Goal: Information Seeking & Learning: Learn about a topic

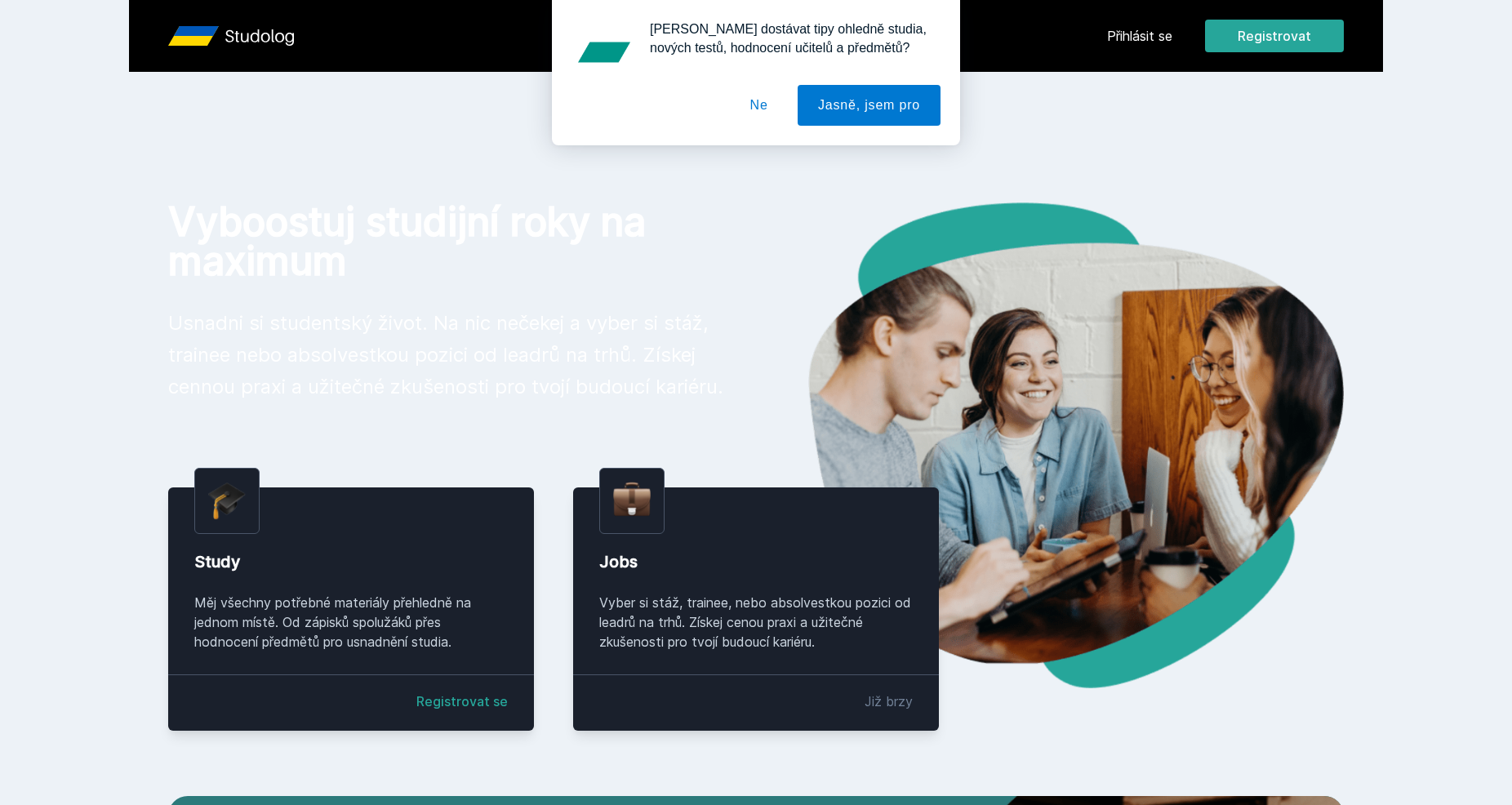
click at [1148, 40] on div "[PERSON_NAME] dostávat tipy ohledně studia, nových testů, hodnocení učitelů a p…" at bounding box center [756, 73] width 1512 height 146
click at [786, 111] on button "Ne" at bounding box center [759, 105] width 59 height 41
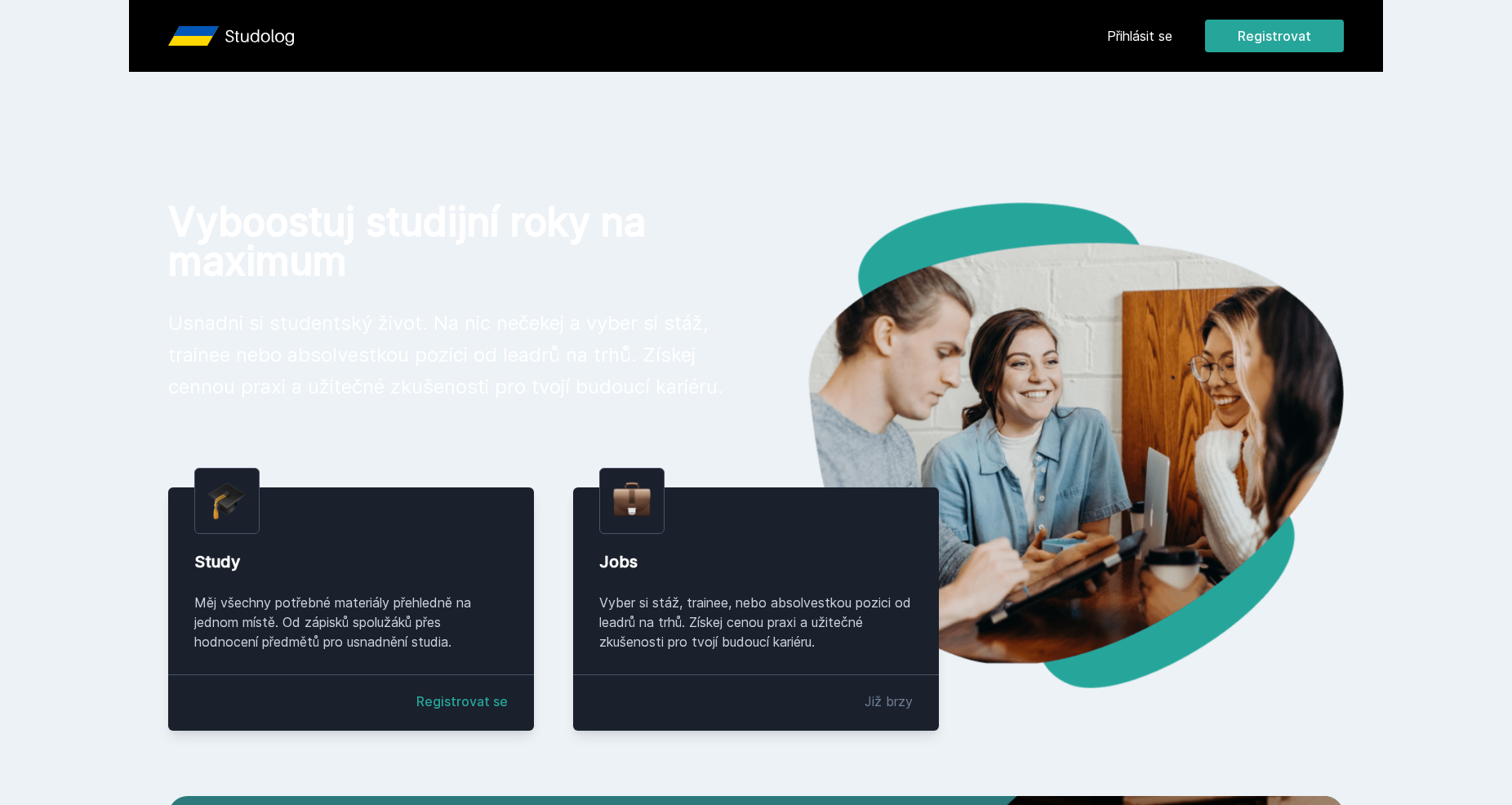
click at [1142, 43] on link "Přihlásit se" at bounding box center [1140, 35] width 65 height 20
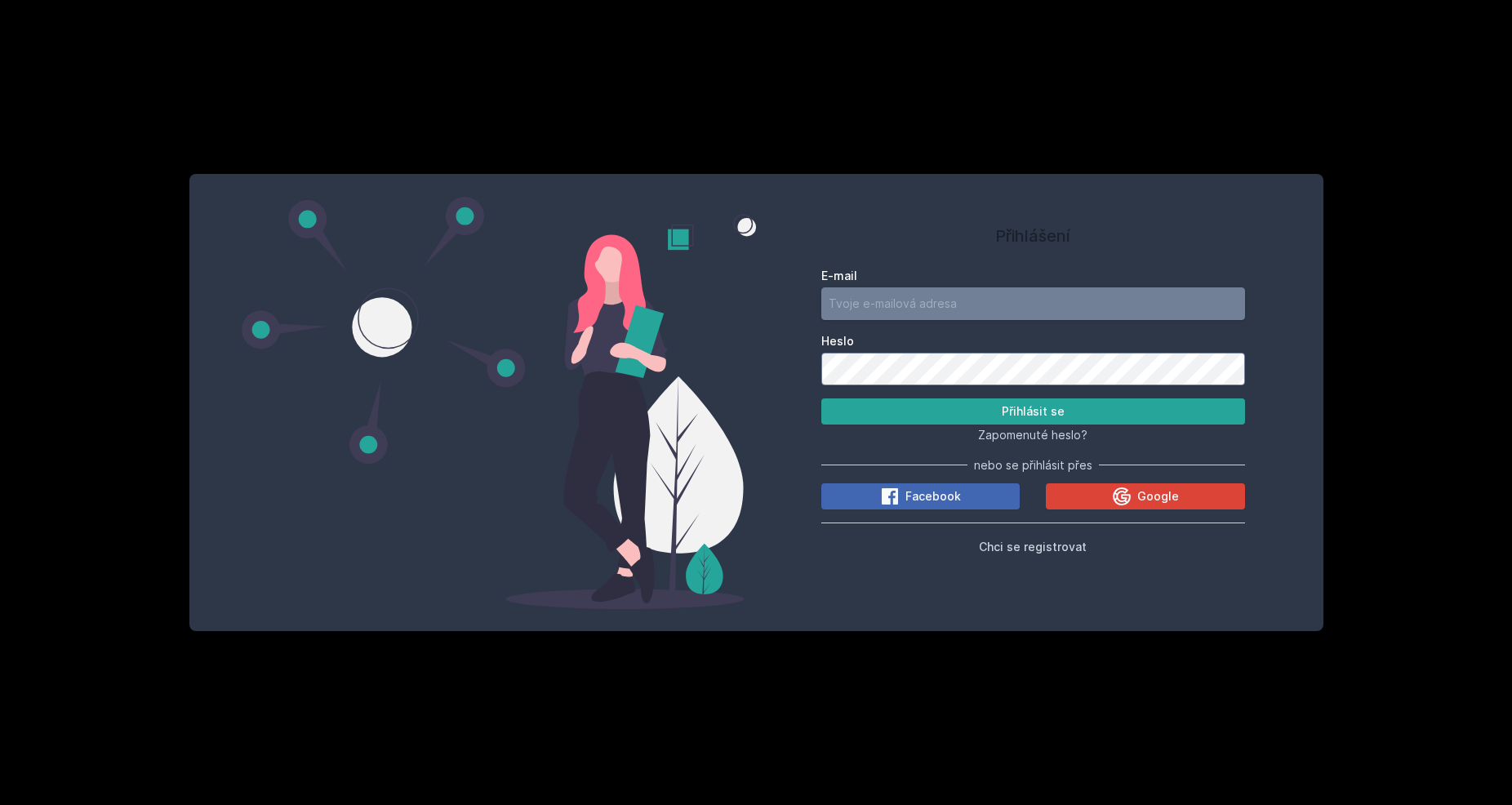
click at [939, 301] on input "E-mail" at bounding box center [1033, 303] width 423 height 33
click at [904, 305] on input "[PERSON_NAME][DOMAIN_NAME]" at bounding box center [1033, 303] width 423 height 33
type input "[PERSON_NAME][EMAIL_ADDRESS][PERSON_NAME][DOMAIN_NAME]"
click at [821, 399] on button "Přihlásit se" at bounding box center [1033, 412] width 423 height 26
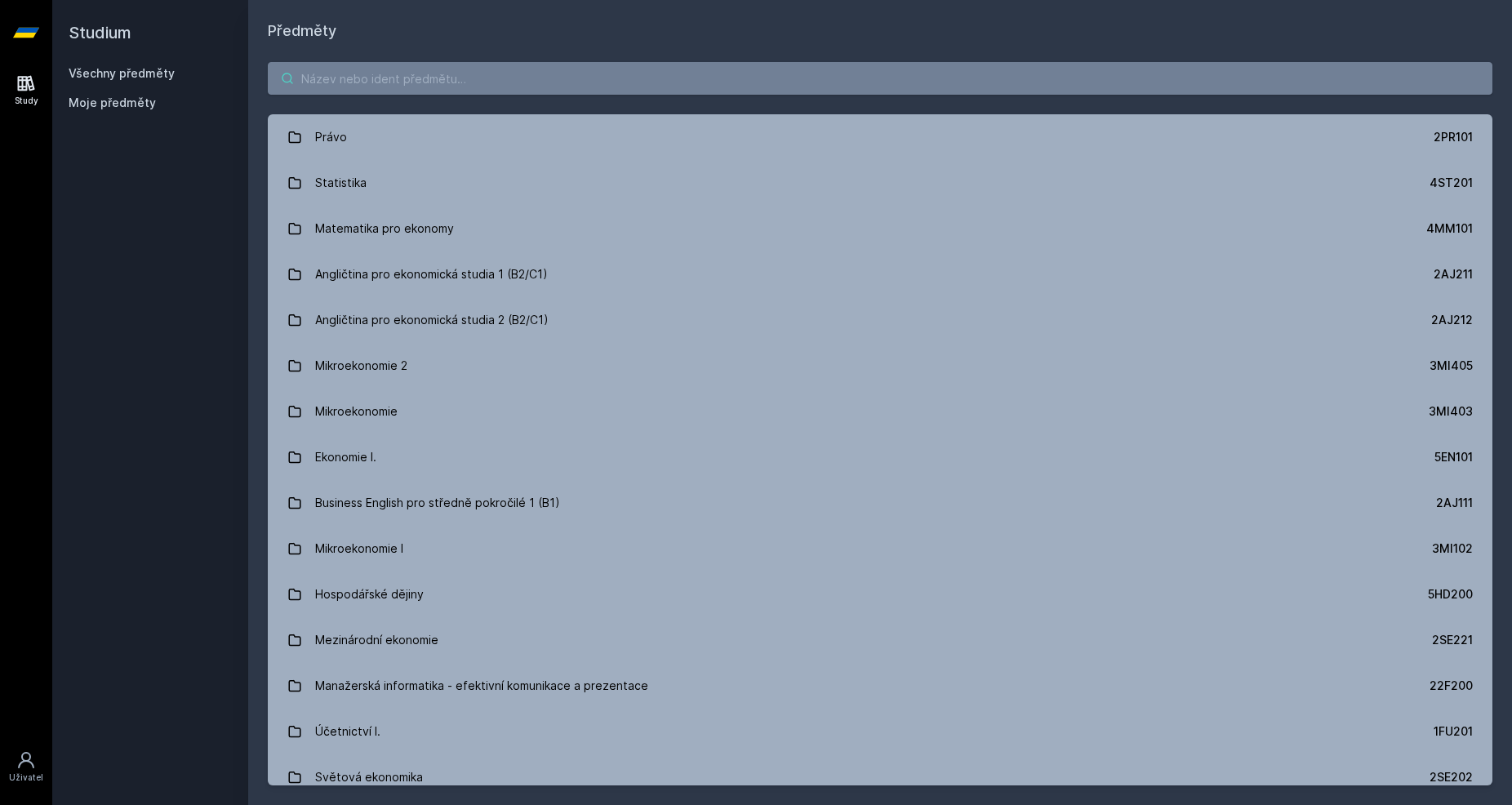
click at [408, 84] on input "search" at bounding box center [879, 78] width 1225 height 33
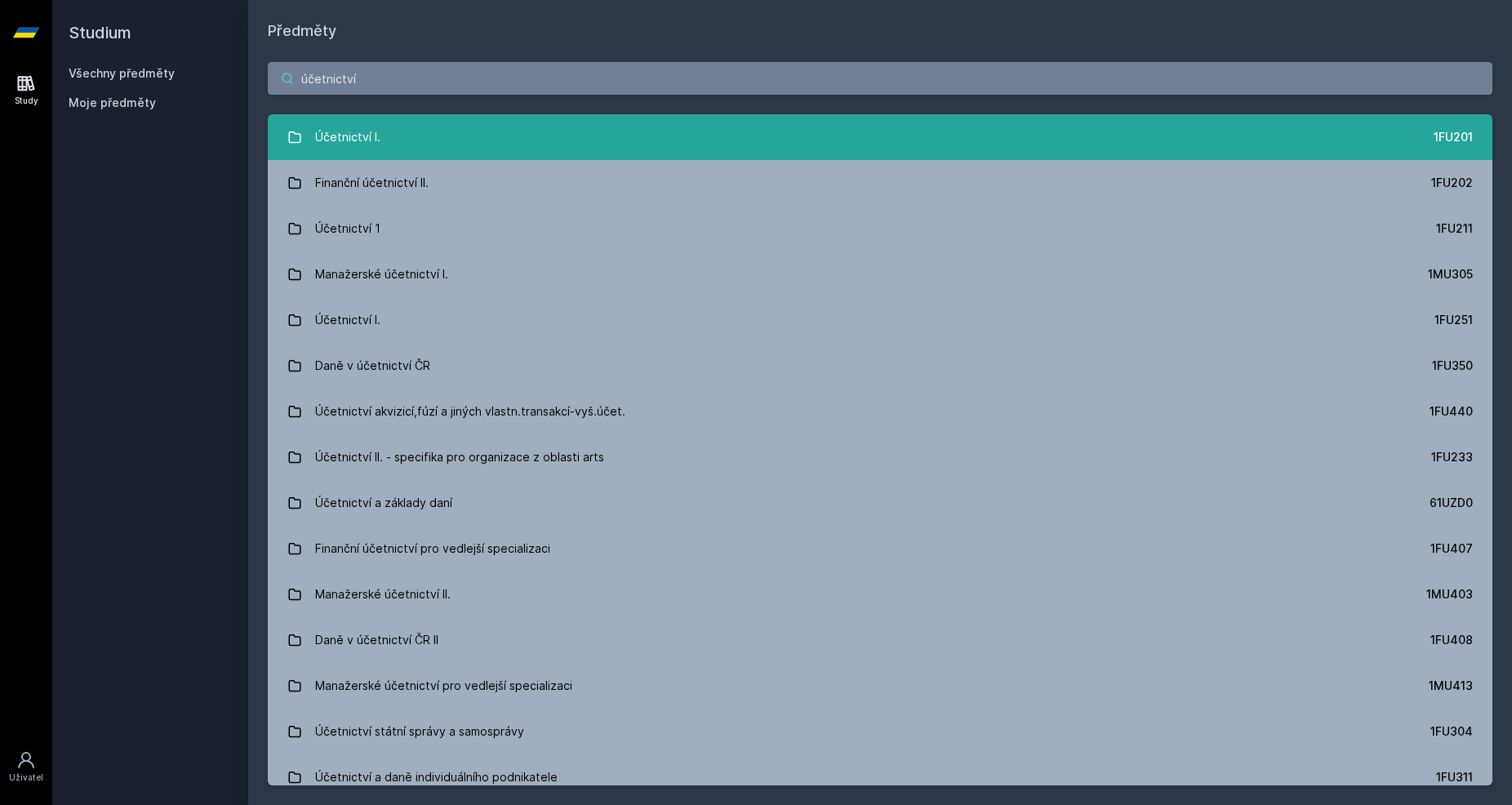
type input "účetnictví"
click at [375, 124] on div "Účetnictví I." at bounding box center [348, 137] width 65 height 33
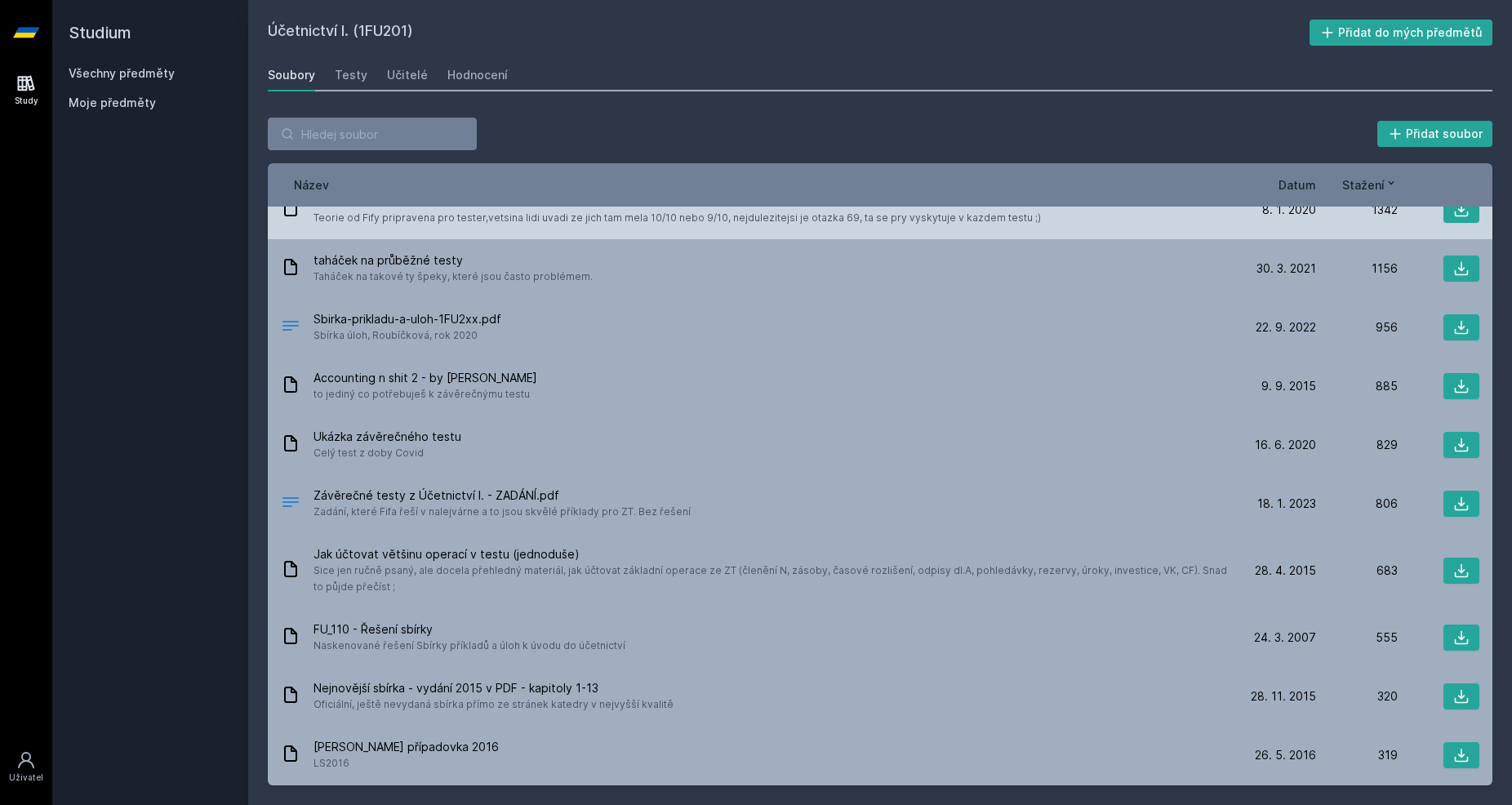
scroll to position [87, 0]
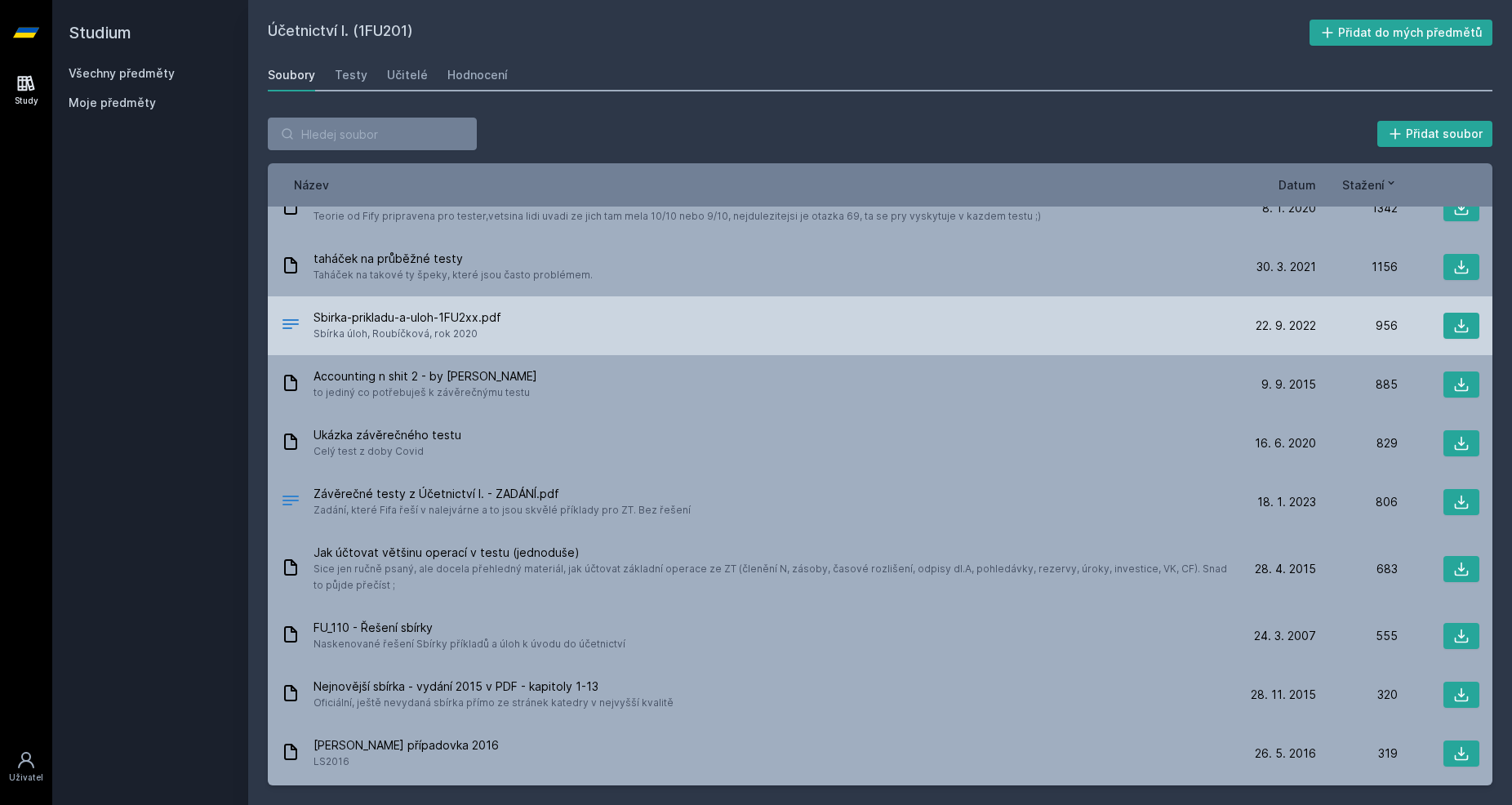
click at [437, 332] on span "Sbírka úloh, Roubíčková, rok 2020" at bounding box center [407, 333] width 188 height 16
click at [1455, 321] on icon at bounding box center [1461, 326] width 16 height 16
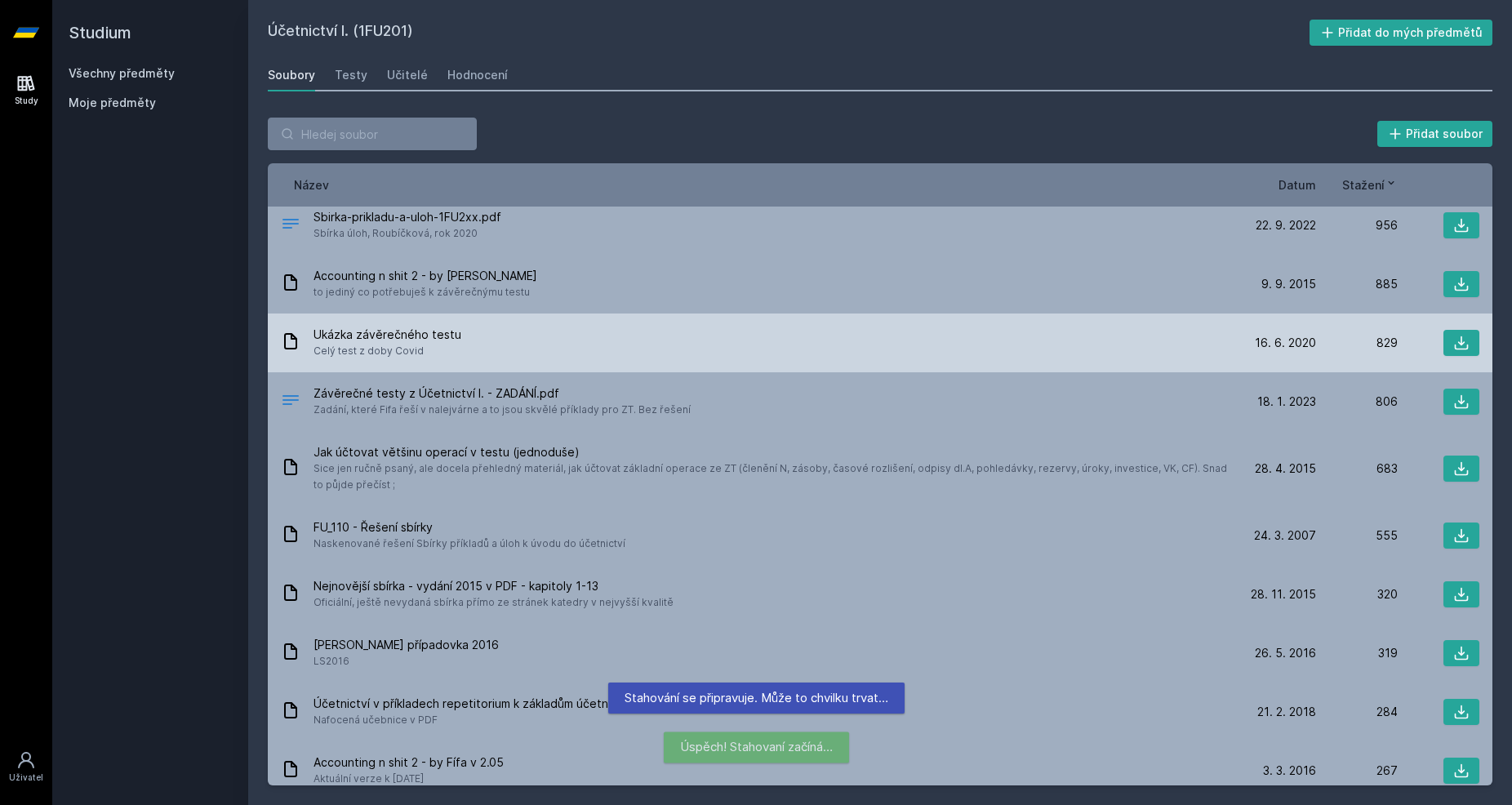
scroll to position [0, 0]
